Goal: Task Accomplishment & Management: Manage account settings

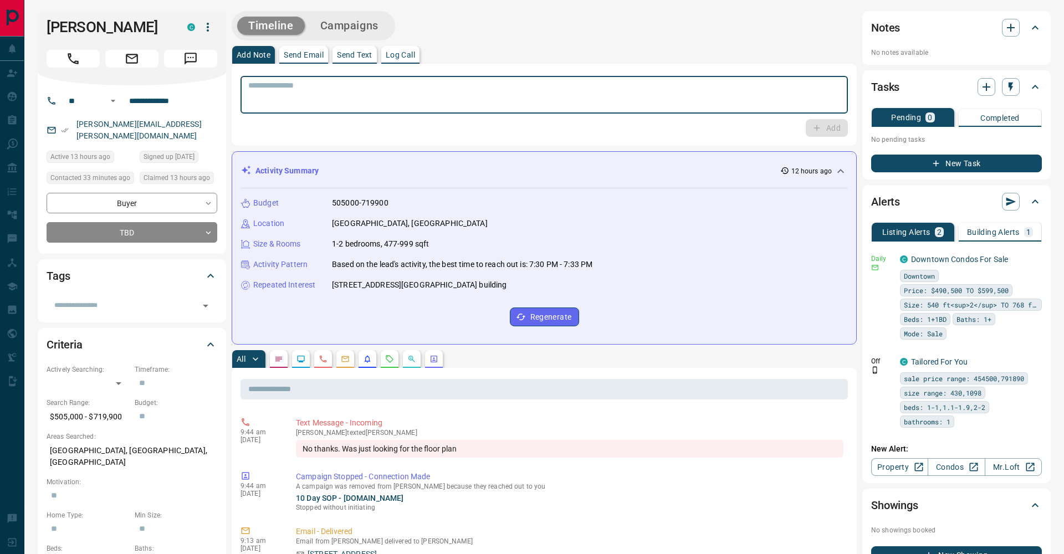
click at [468, 86] on textarea at bounding box center [544, 95] width 592 height 28
paste textarea "**********"
type textarea "**********"
click at [836, 125] on button "Add" at bounding box center [826, 128] width 42 height 18
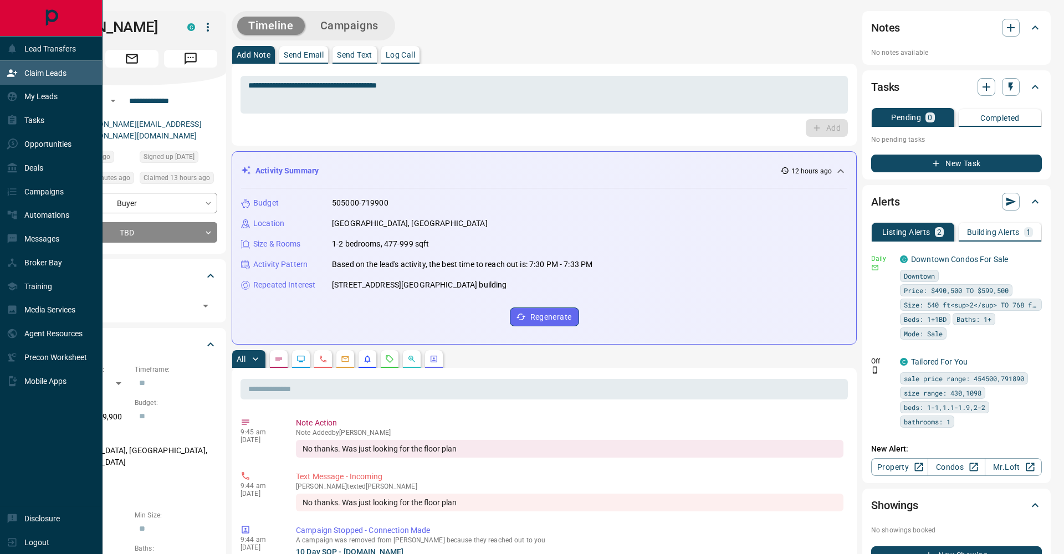
click at [0, 73] on div "Claim Leads" at bounding box center [51, 73] width 102 height 24
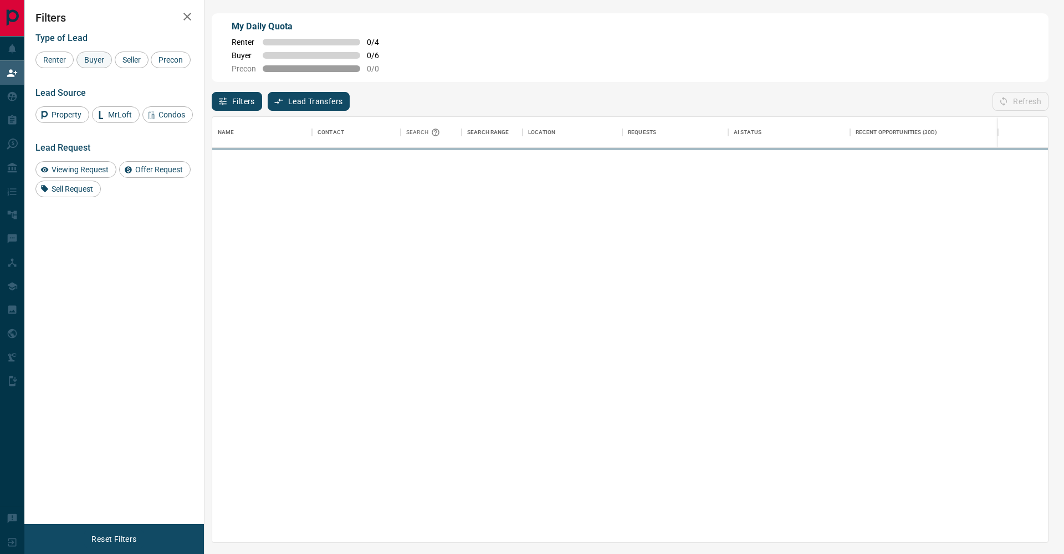
scroll to position [425, 835]
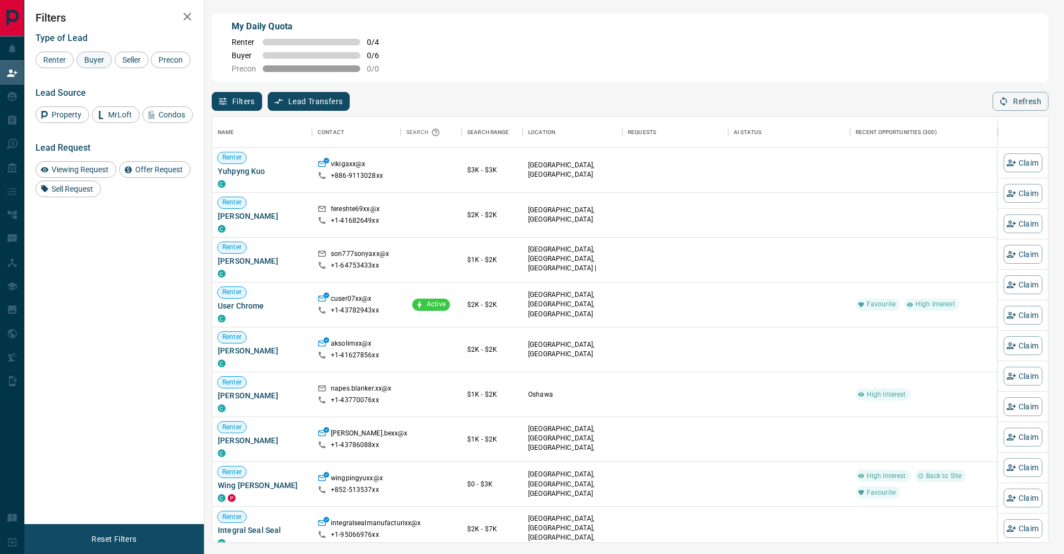
click at [91, 58] on span "Buyer" at bounding box center [94, 59] width 28 height 9
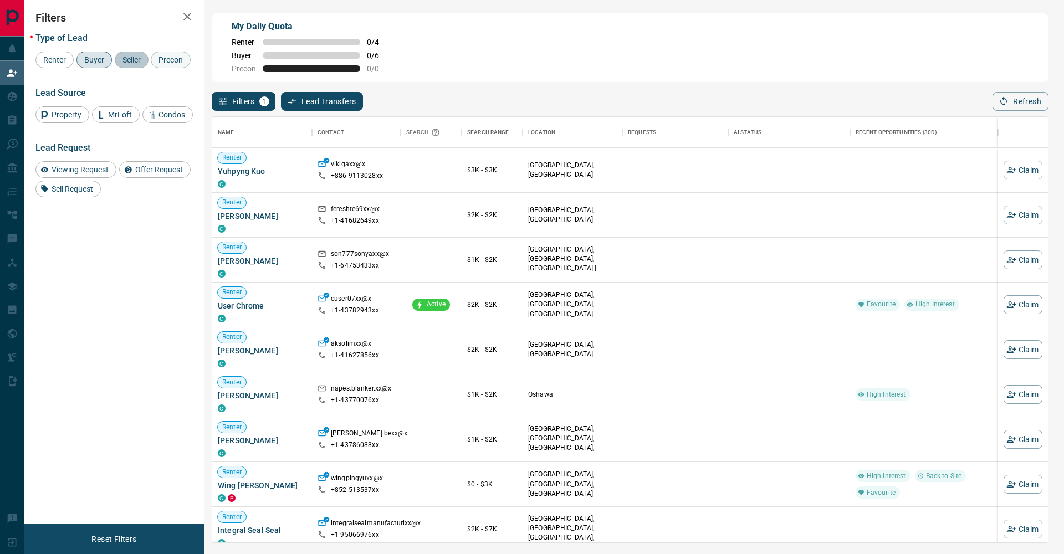
drag, startPoint x: 125, startPoint y: 58, endPoint x: 64, endPoint y: 81, distance: 65.0
click at [125, 58] on span "Seller" at bounding box center [132, 59] width 26 height 9
click at [151, 68] on div "Precon" at bounding box center [171, 60] width 40 height 17
click at [190, 18] on icon "button" at bounding box center [187, 16] width 13 height 13
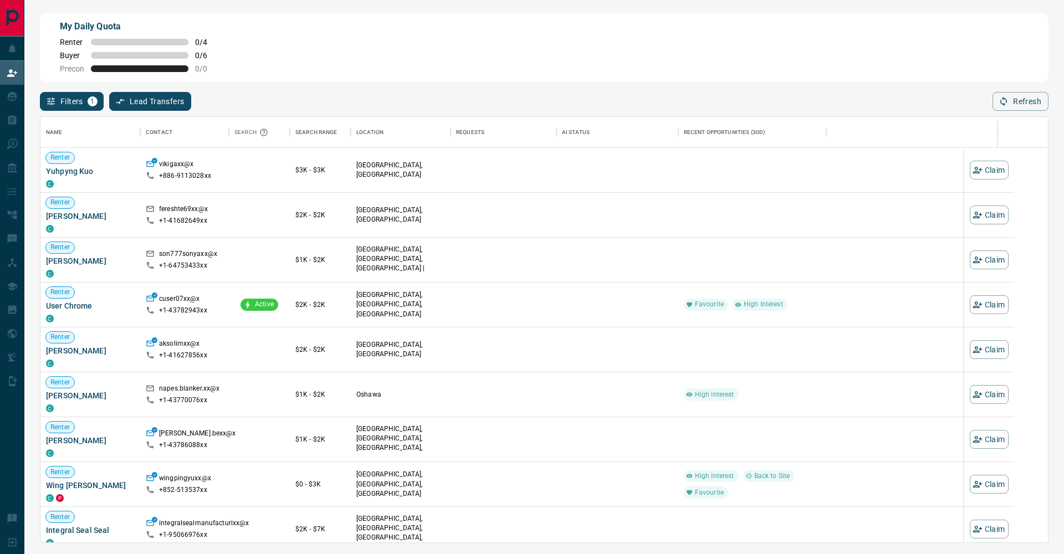
scroll to position [425, 1007]
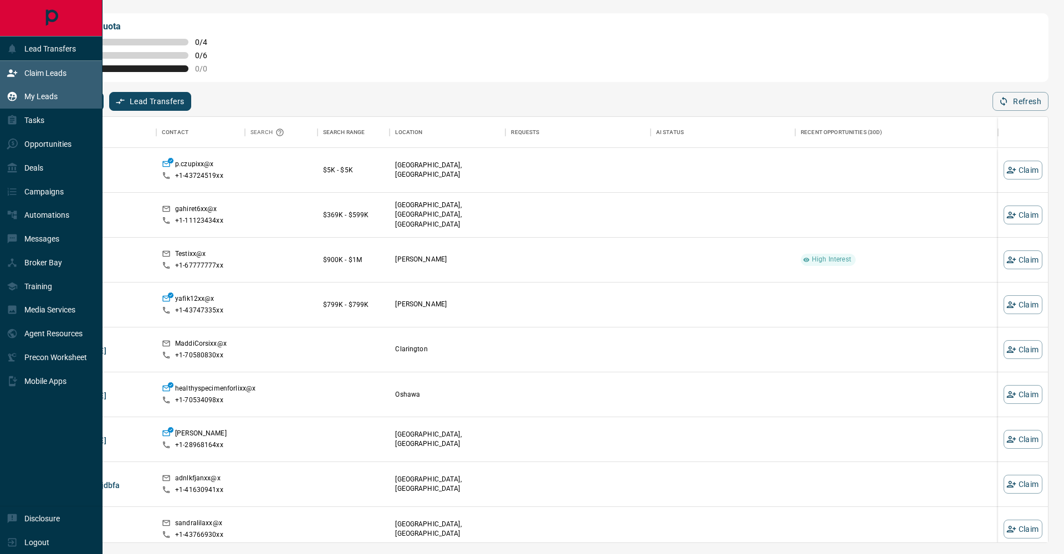
click at [7, 99] on icon at bounding box center [12, 96] width 11 height 11
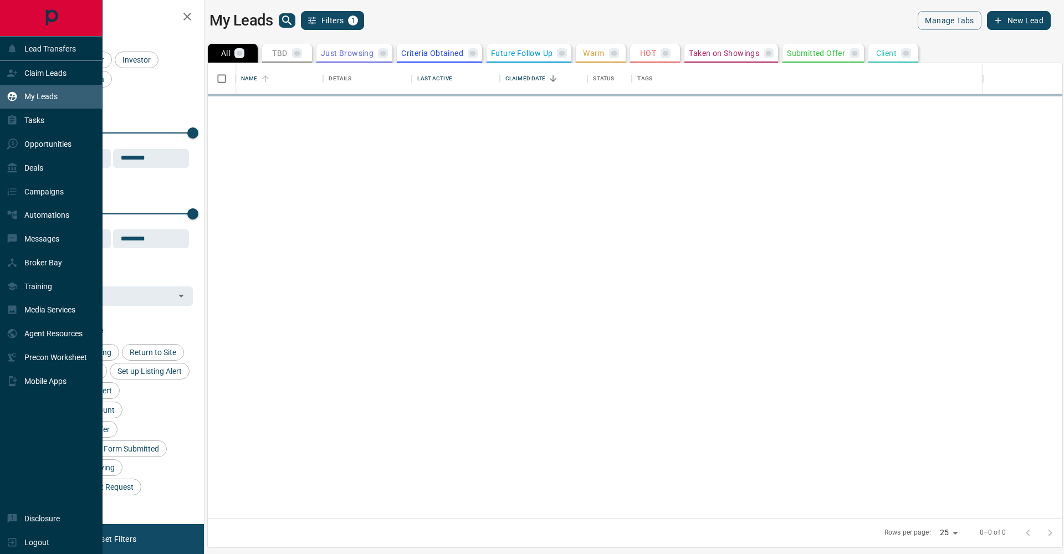
scroll to position [455, 854]
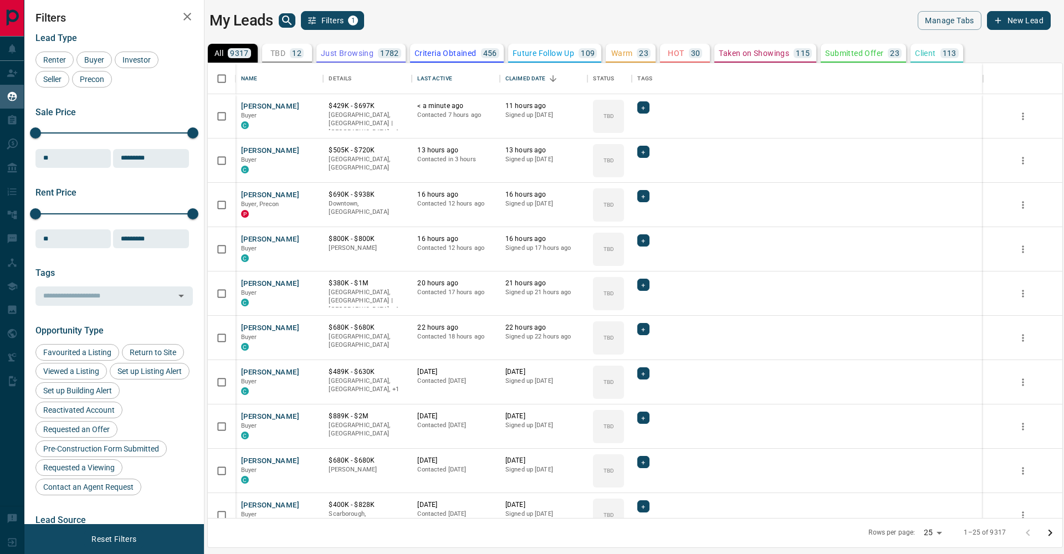
drag, startPoint x: 295, startPoint y: 54, endPoint x: 259, endPoint y: 43, distance: 37.1
click at [295, 54] on p "12" at bounding box center [296, 53] width 9 height 8
click at [178, 14] on button "button" at bounding box center [187, 17] width 22 height 22
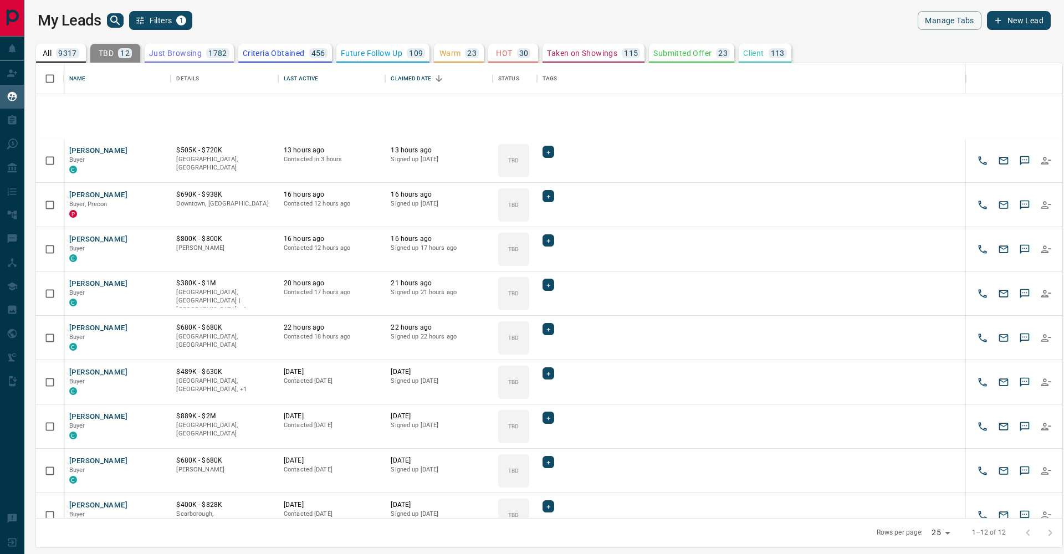
scroll to position [0, 0]
